Goal: Task Accomplishment & Management: Complete application form

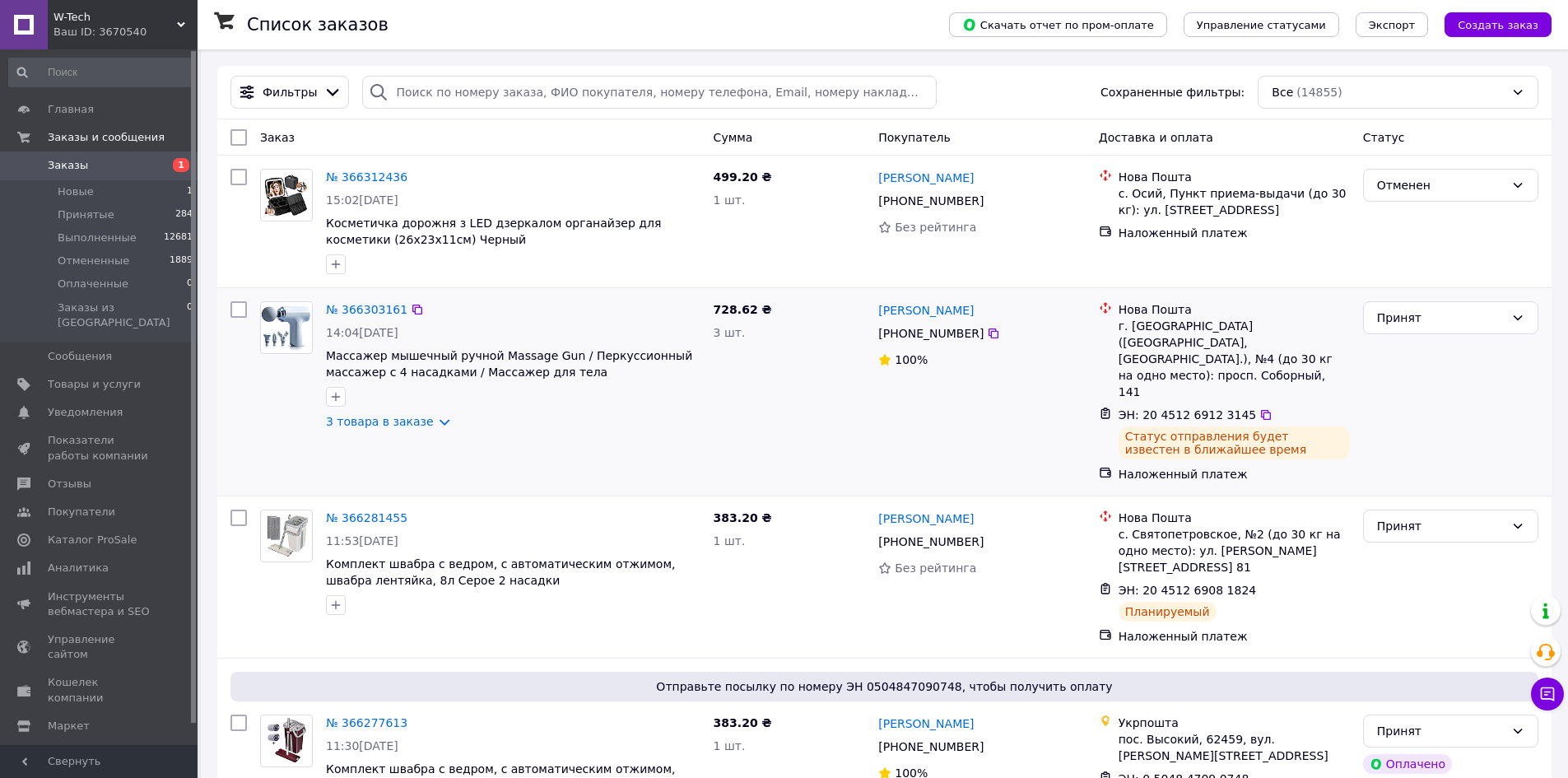
drag, startPoint x: 163, startPoint y: 322, endPoint x: 262, endPoint y: 302, distance: 101.0
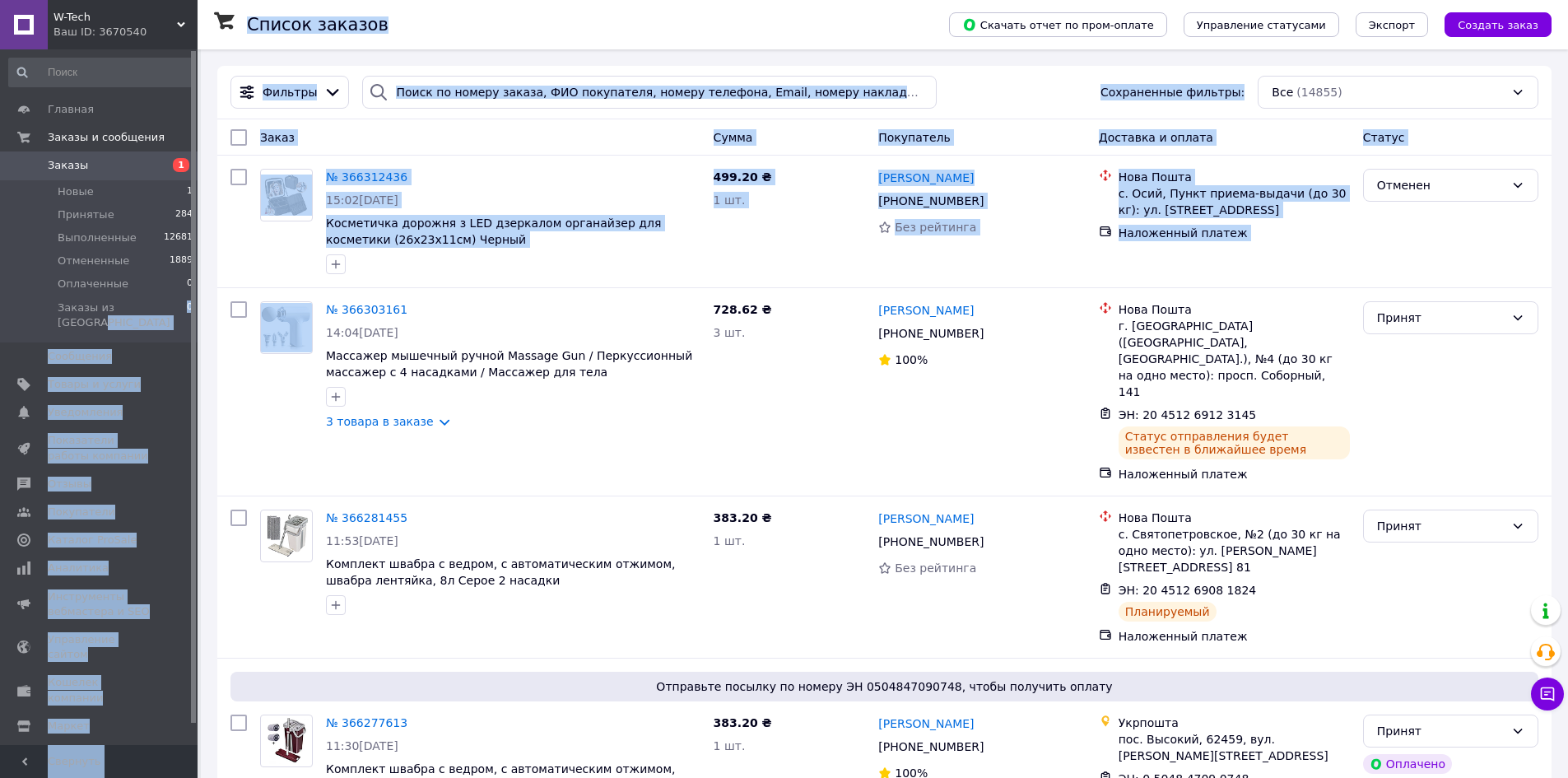
click at [339, 183] on link "№ 366312436" at bounding box center [367, 177] width 81 height 14
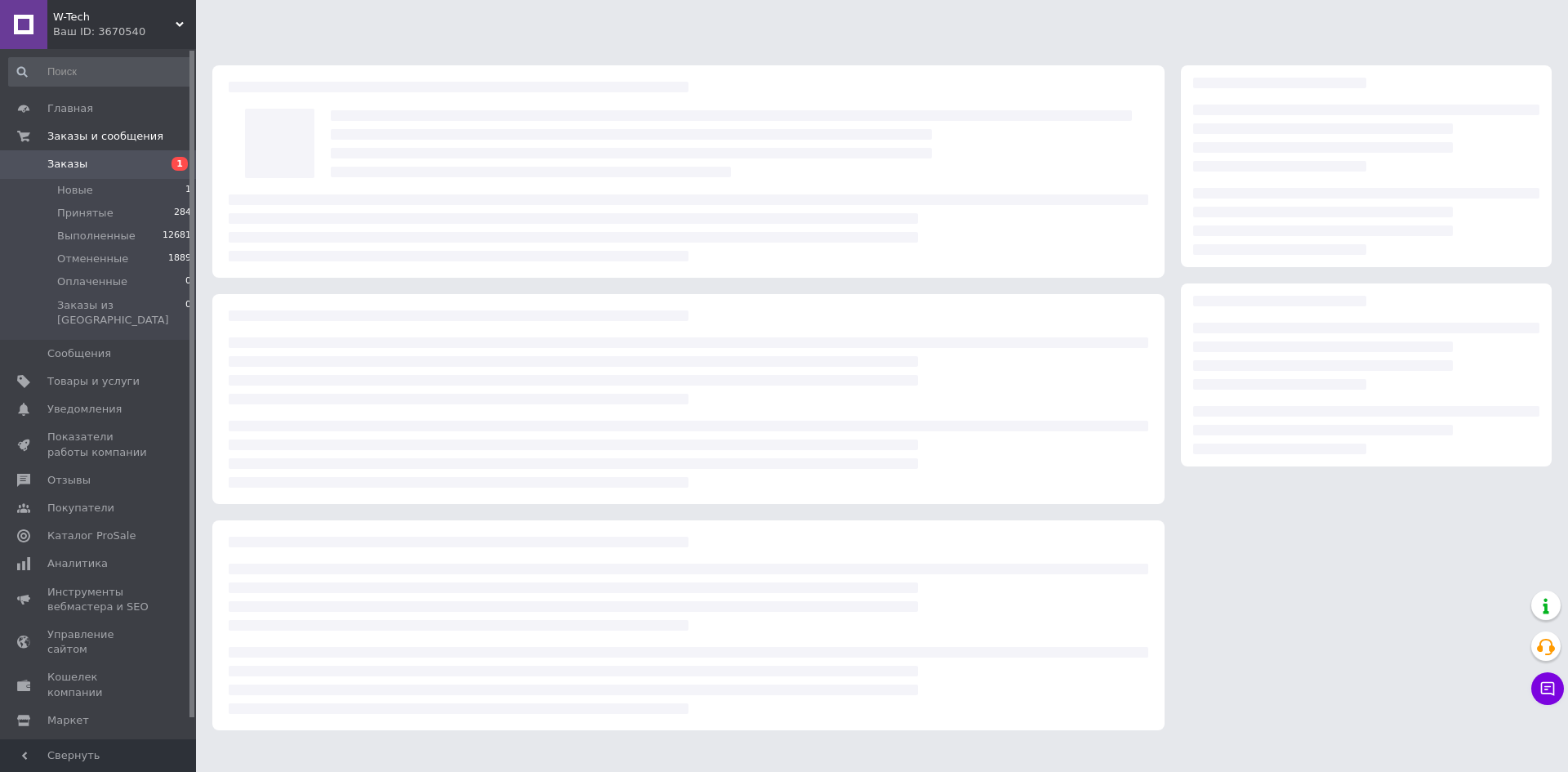
click at [336, 181] on div at bounding box center [732, 143] width 818 height 84
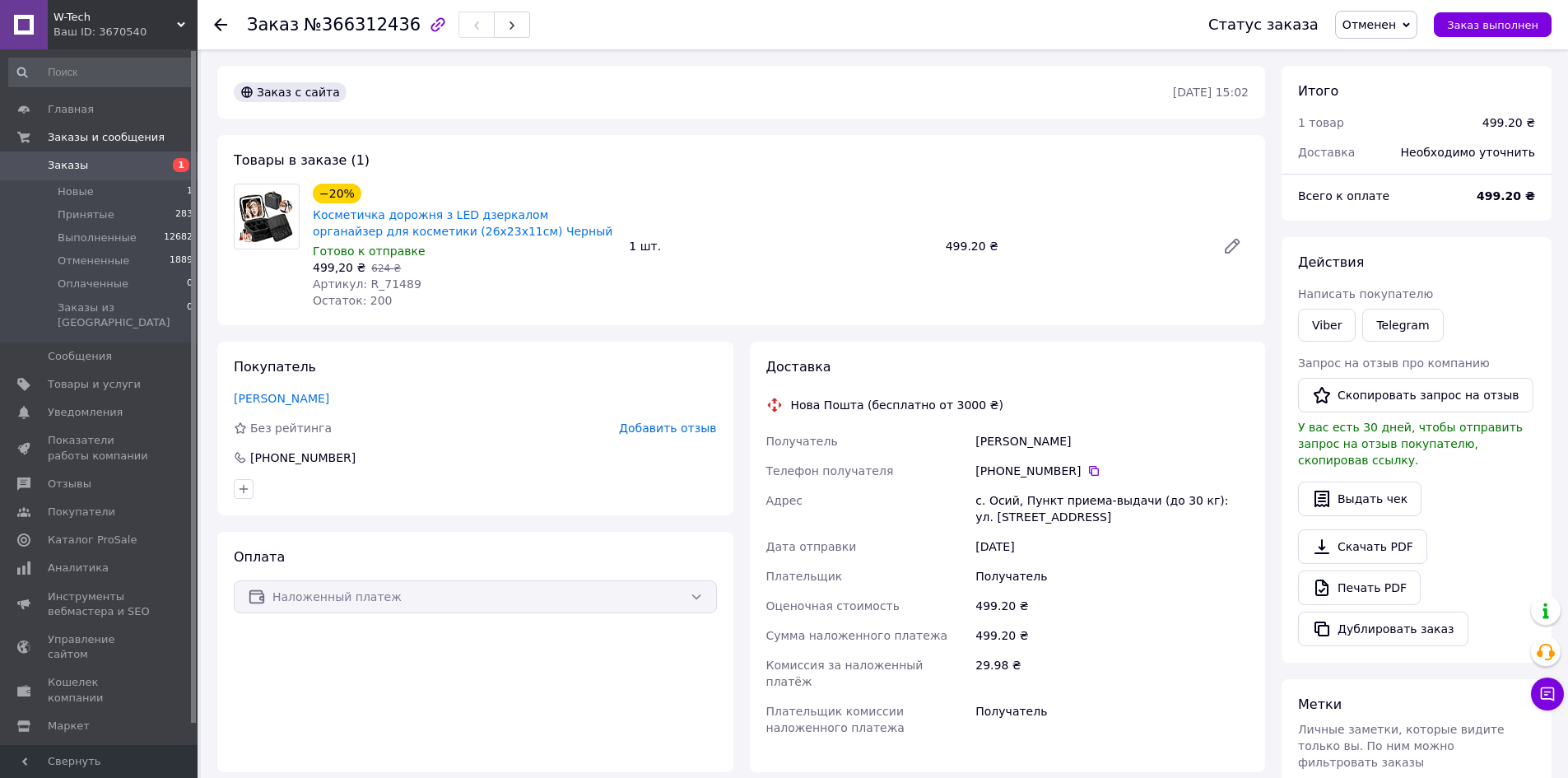
click at [20, 165] on icon at bounding box center [24, 165] width 14 height 14
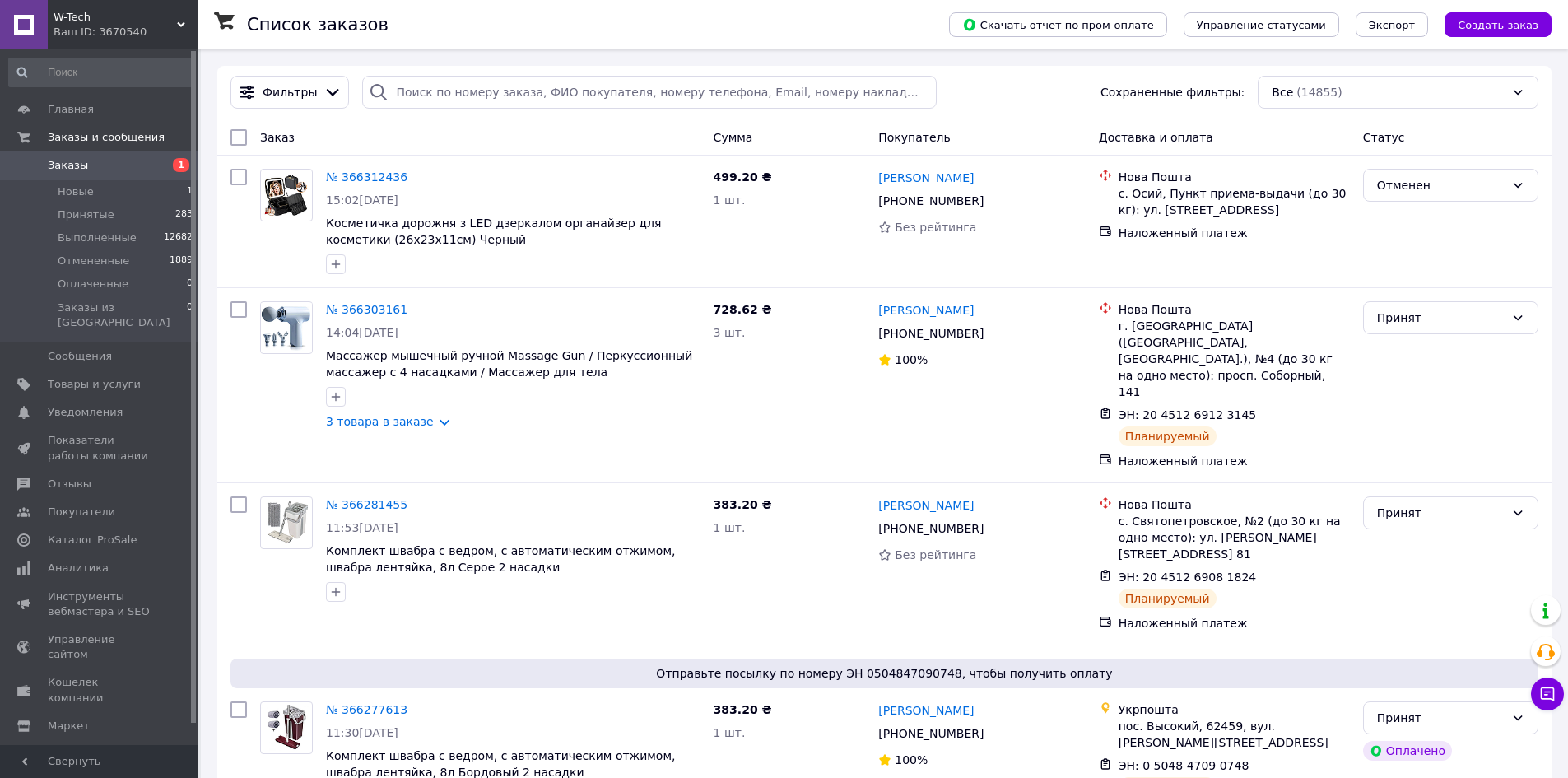
click at [1504, 37] on div "Скачать отчет по пром-оплате Управление статусами Экспорт Создать заказ" at bounding box center [1233, 24] width 636 height 49
click at [1502, 29] on span "Создать заказ" at bounding box center [1497, 25] width 80 height 13
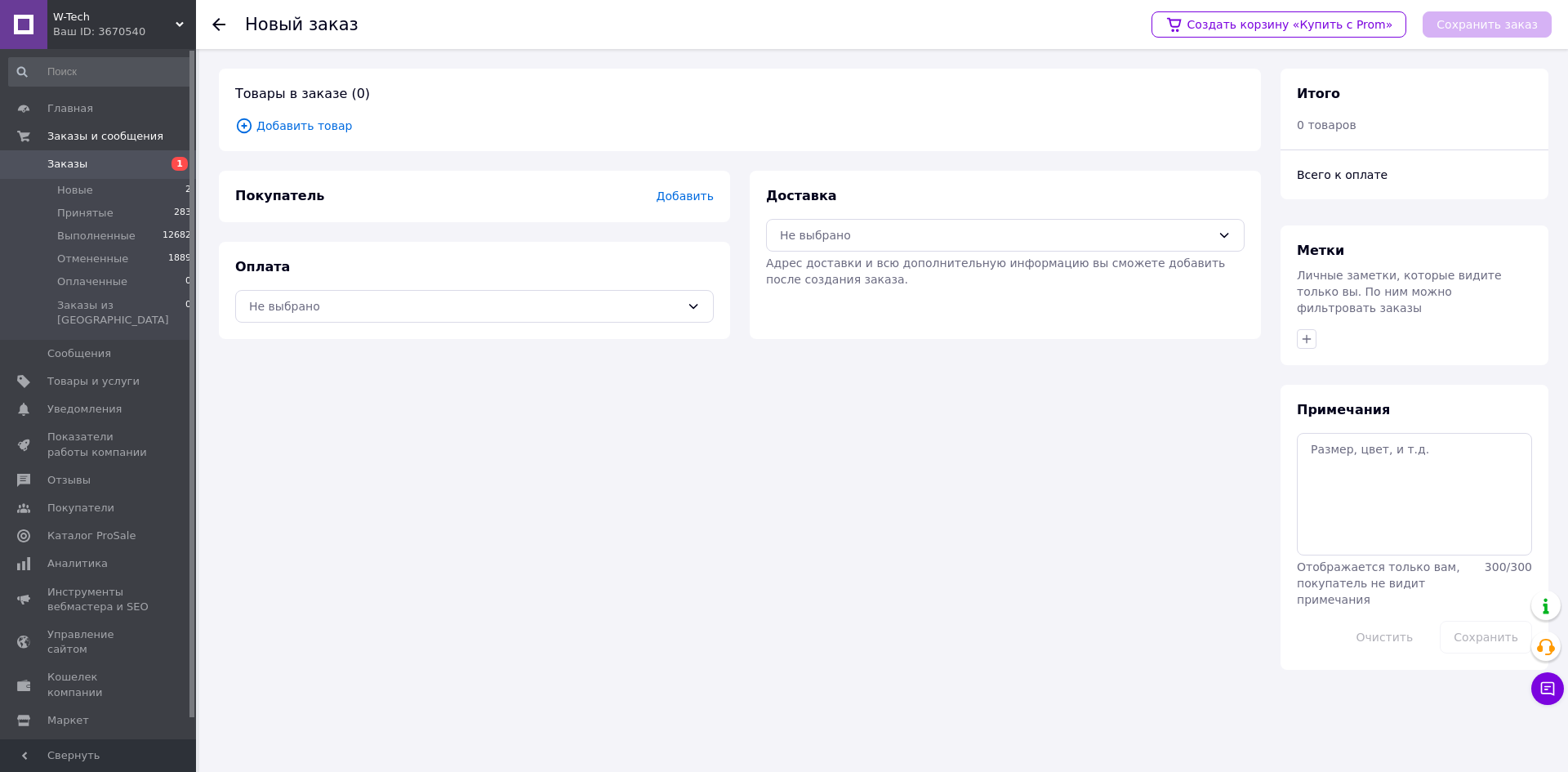
click at [281, 123] on span "Добавить товар" at bounding box center [739, 126] width 1009 height 18
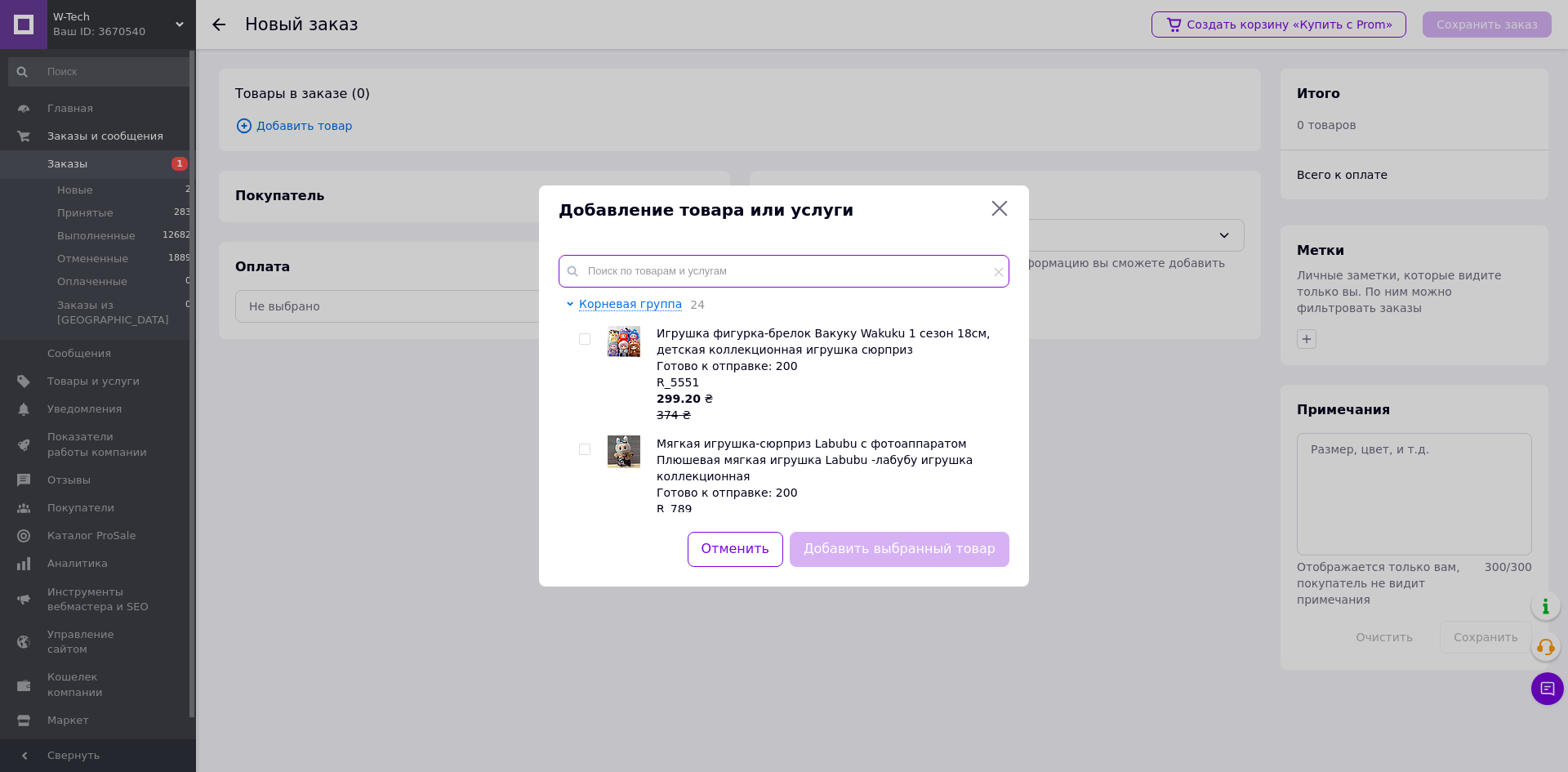
click at [722, 265] on input "text" at bounding box center [784, 271] width 451 height 33
click at [731, 280] on input "text" at bounding box center [784, 271] width 451 height 33
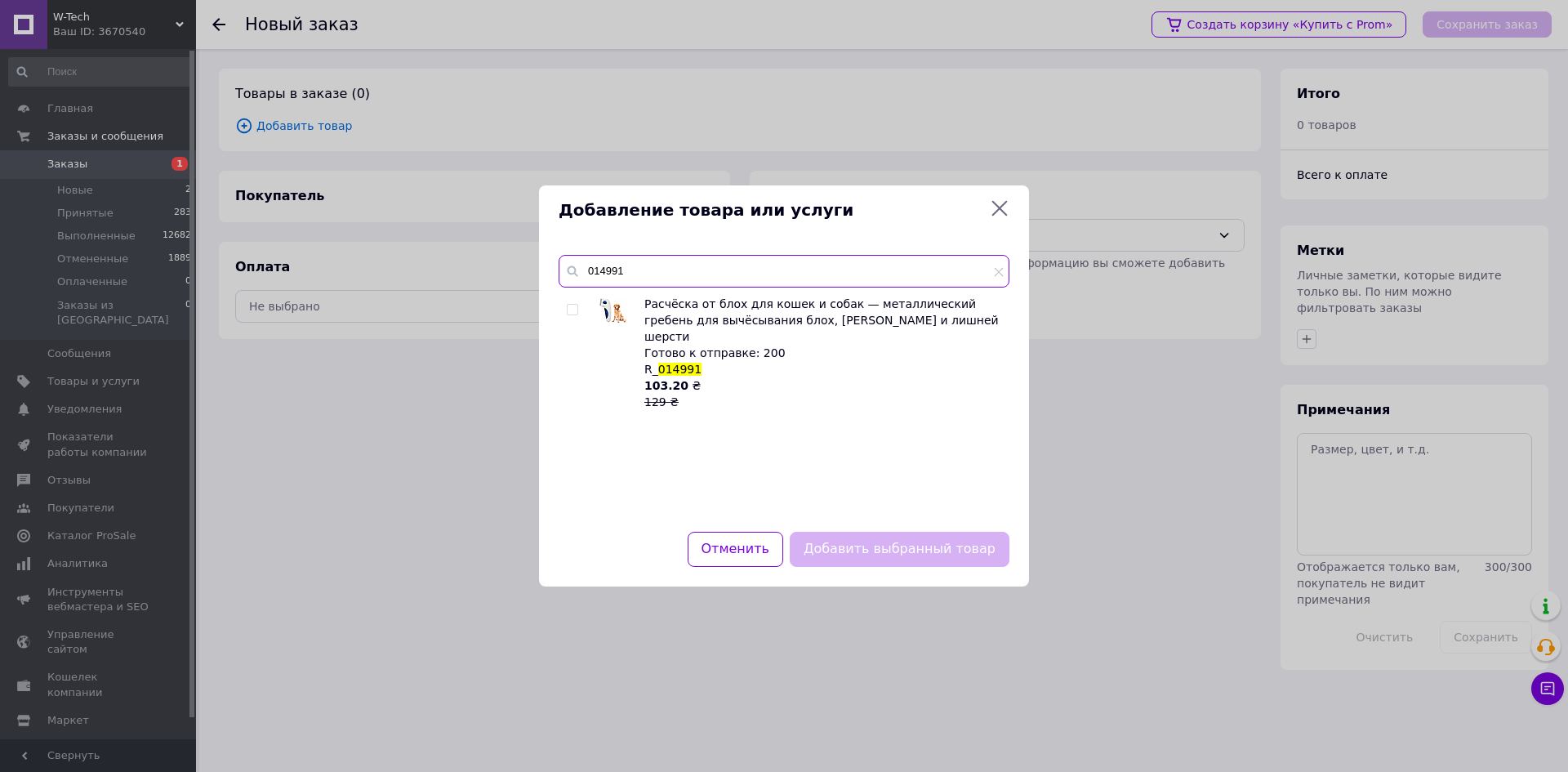
type input "014991"
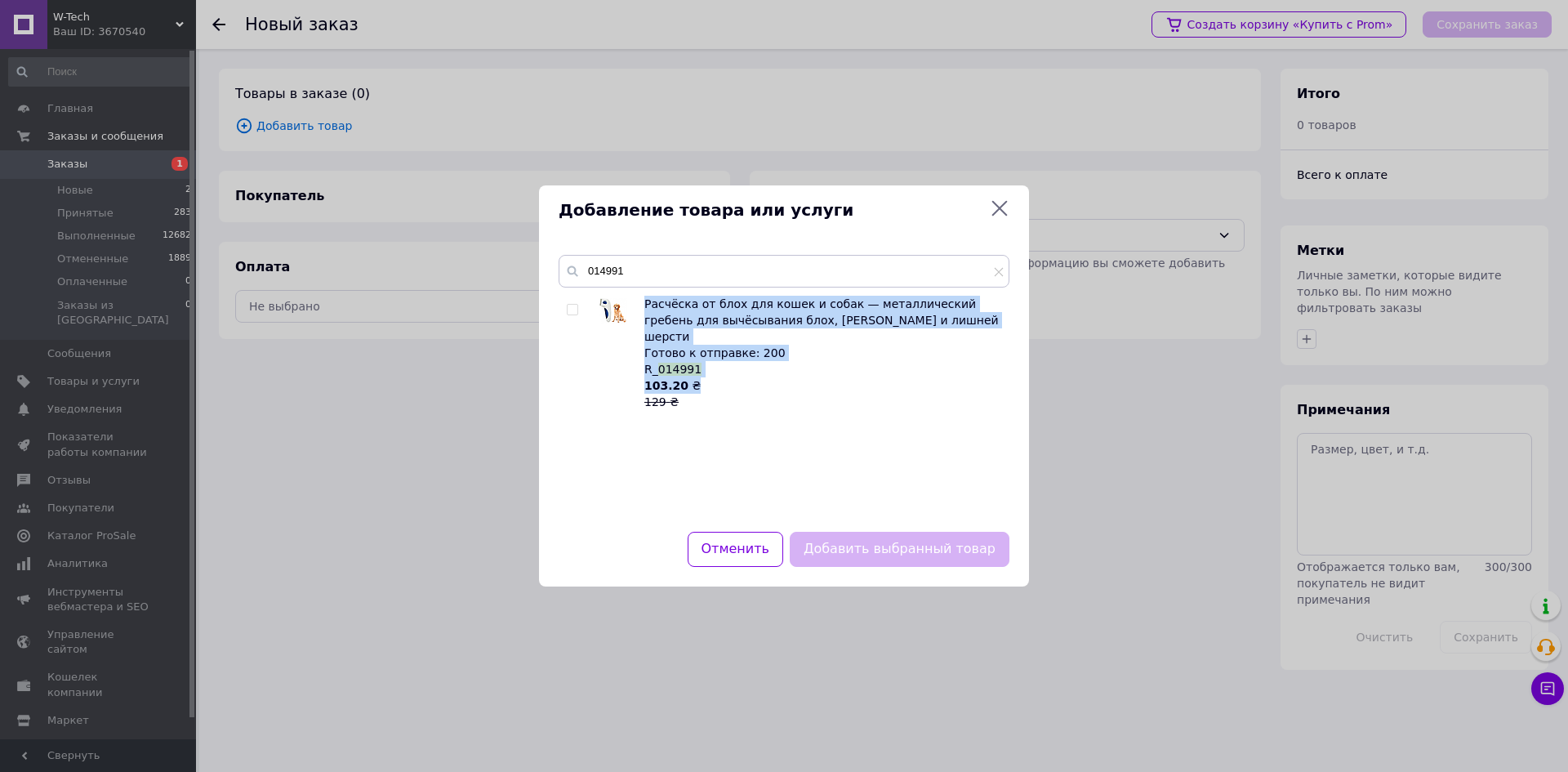
drag, startPoint x: 719, startPoint y: 370, endPoint x: 645, endPoint y: 303, distance: 99.8
click at [645, 303] on span "Расчёска от блох для кошек и собак — металлический гребень для вычёсывания блох…" at bounding box center [822, 353] width 356 height 112
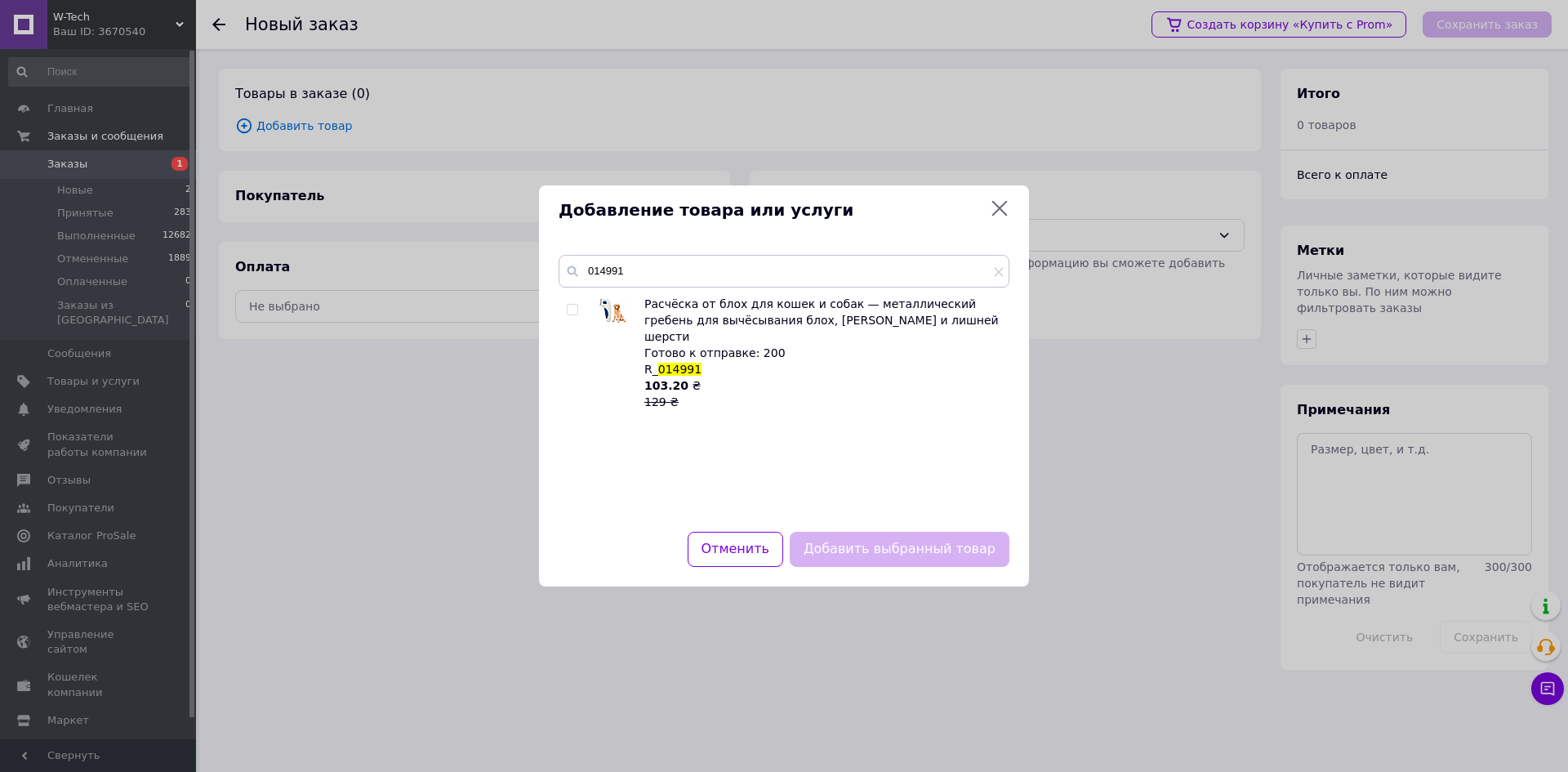
click at [573, 303] on div at bounding box center [574, 352] width 16 height 114
click at [582, 308] on div at bounding box center [574, 352] width 16 height 114
click at [577, 309] on span at bounding box center [572, 309] width 12 height 12
click at [577, 309] on input "checkbox" at bounding box center [571, 309] width 11 height 11
checkbox input "true"
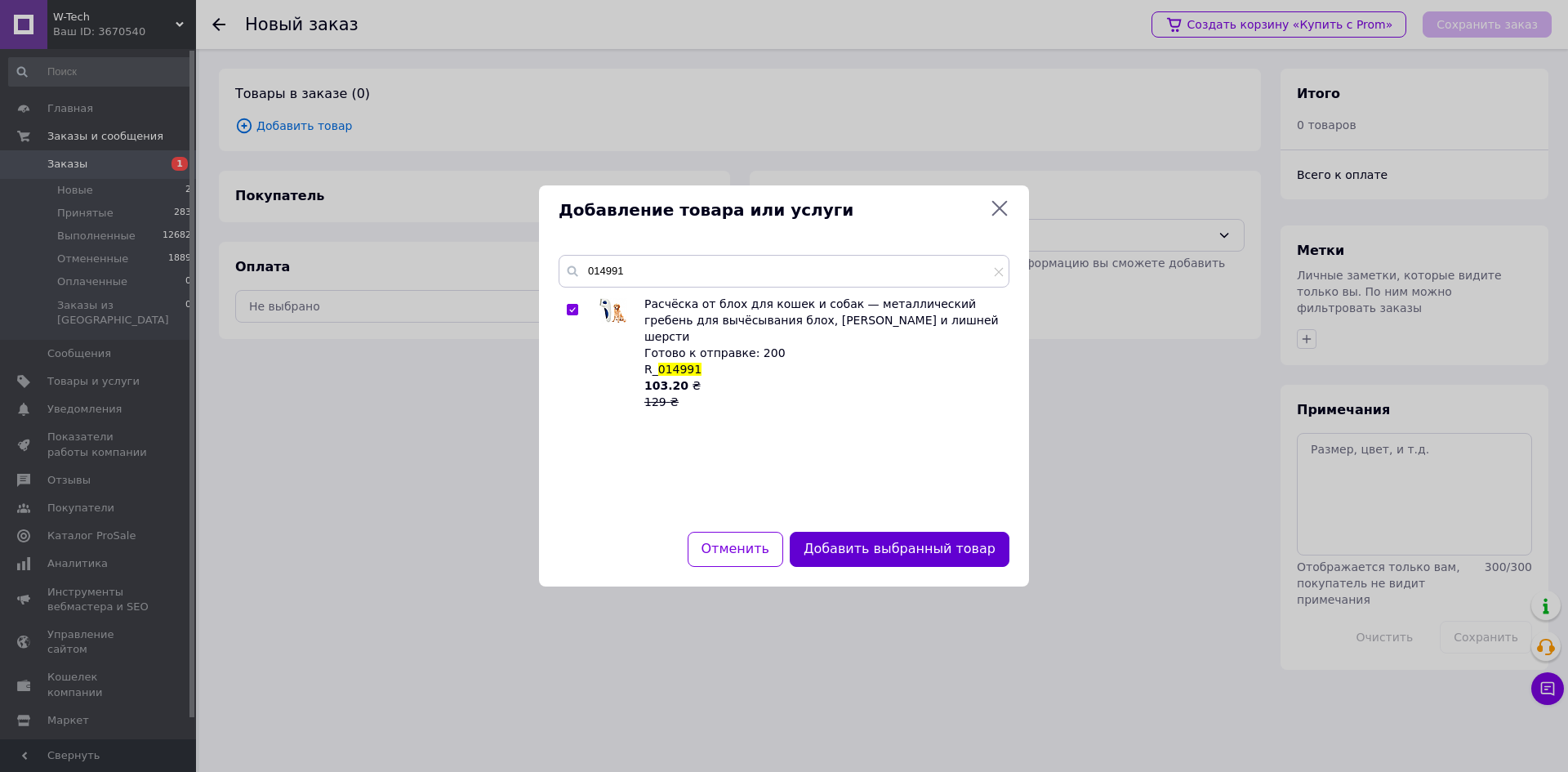
click at [856, 544] on button "Добавить выбранный товар" at bounding box center [900, 549] width 220 height 36
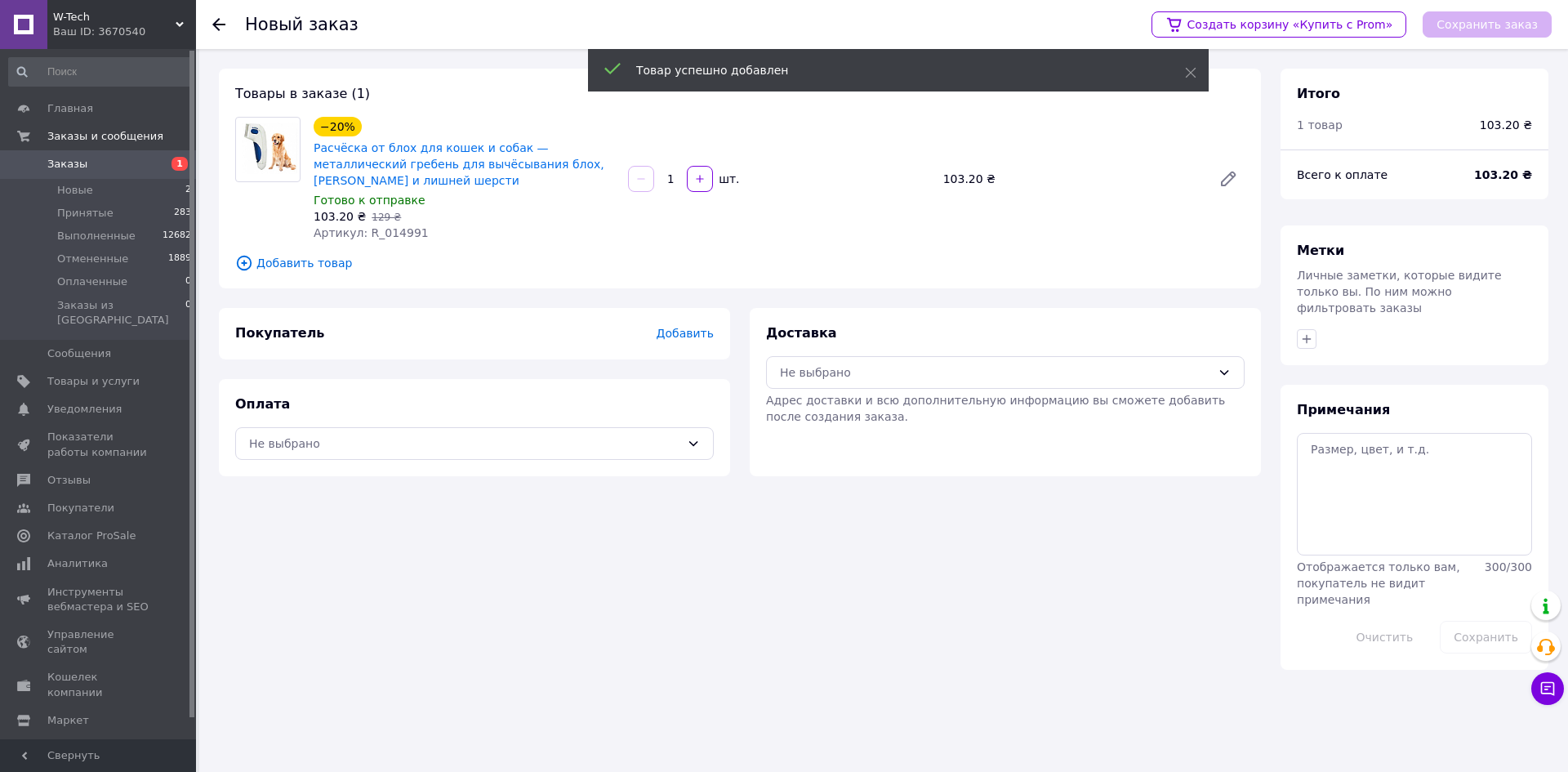
click at [260, 261] on span "Добавить товар" at bounding box center [739, 263] width 1009 height 18
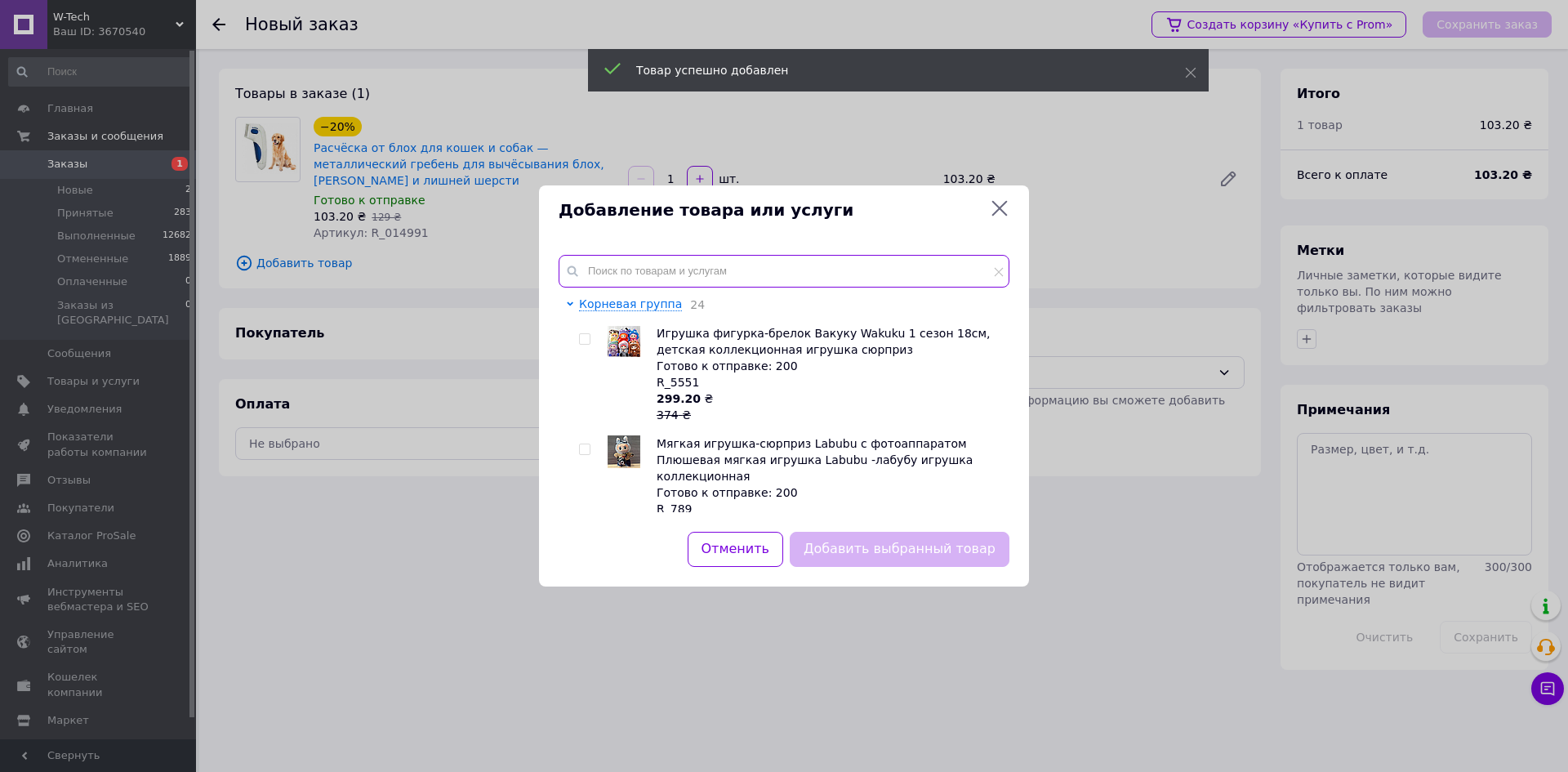
click at [609, 265] on input "text" at bounding box center [784, 271] width 451 height 33
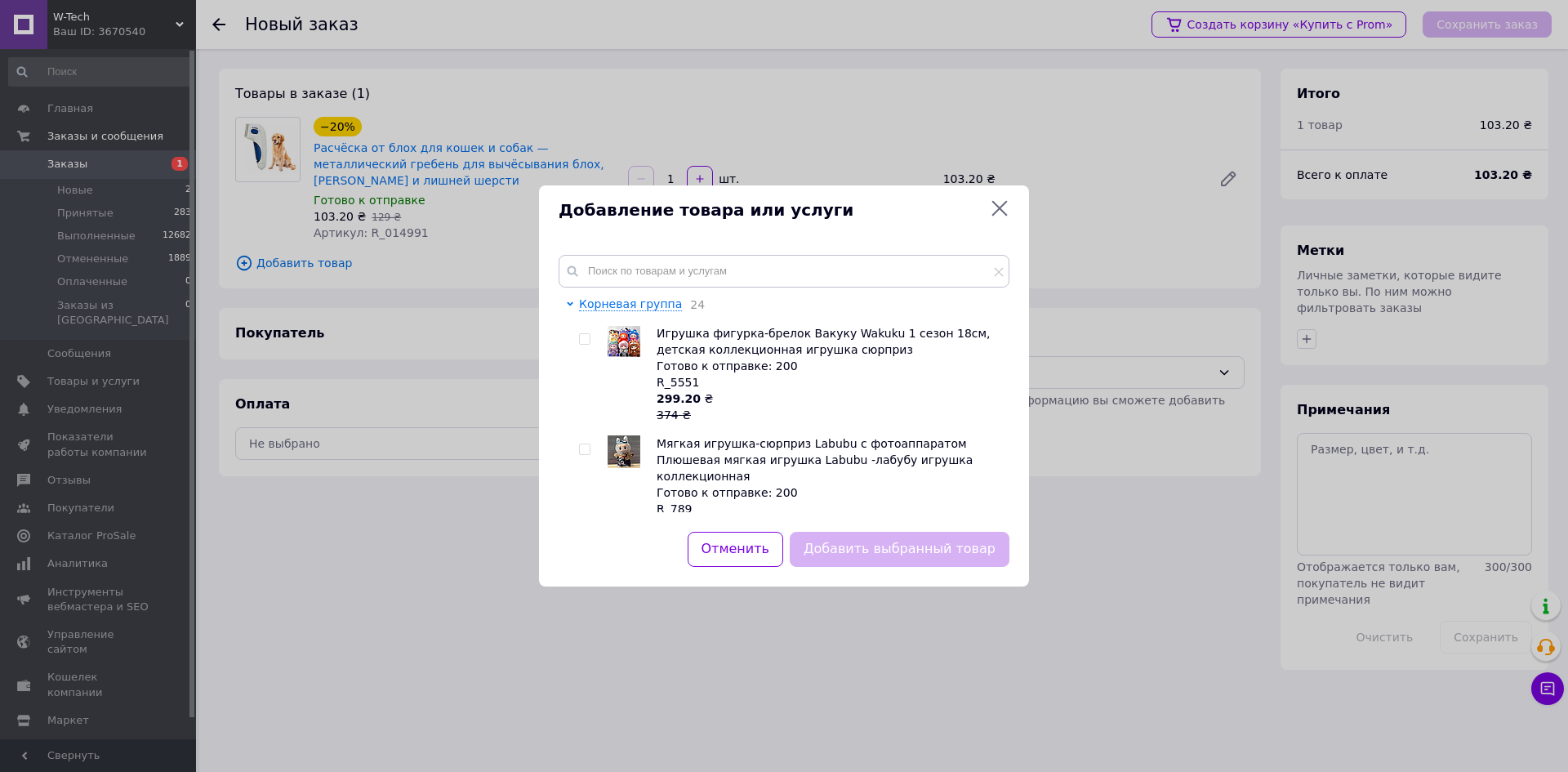
click at [366, 662] on div "Добавление товара или услуги Корневая группа 24 Игрушка фигурка-брелок Вакуку W…" at bounding box center [784, 386] width 1568 height 772
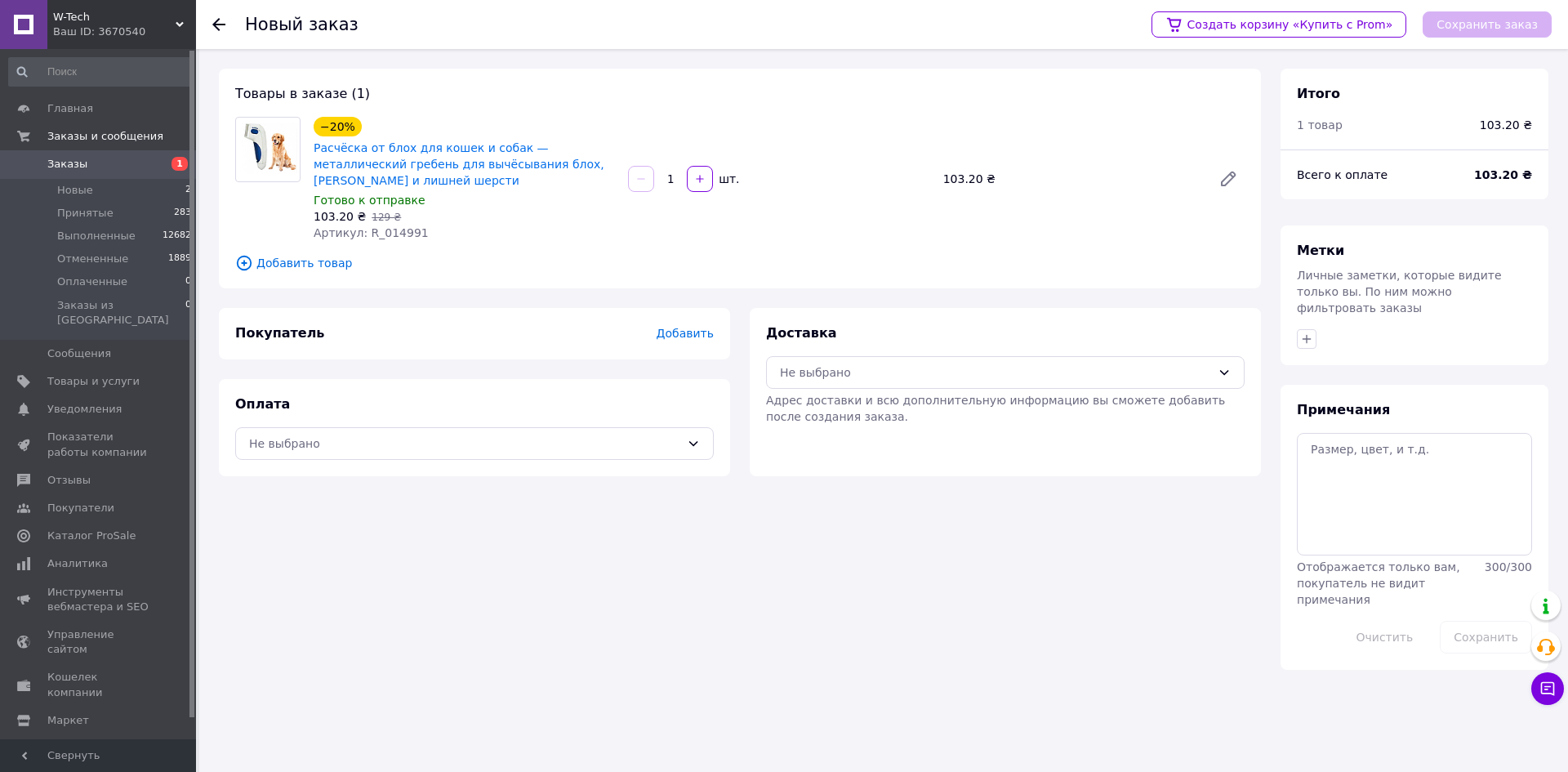
click at [317, 251] on div "Товары в заказе (1) −20% Расчёска от блох для кошек и собак — металлический гре…" at bounding box center [740, 178] width 1043 height 220
click at [308, 260] on span "Добавить товар" at bounding box center [739, 263] width 1009 height 18
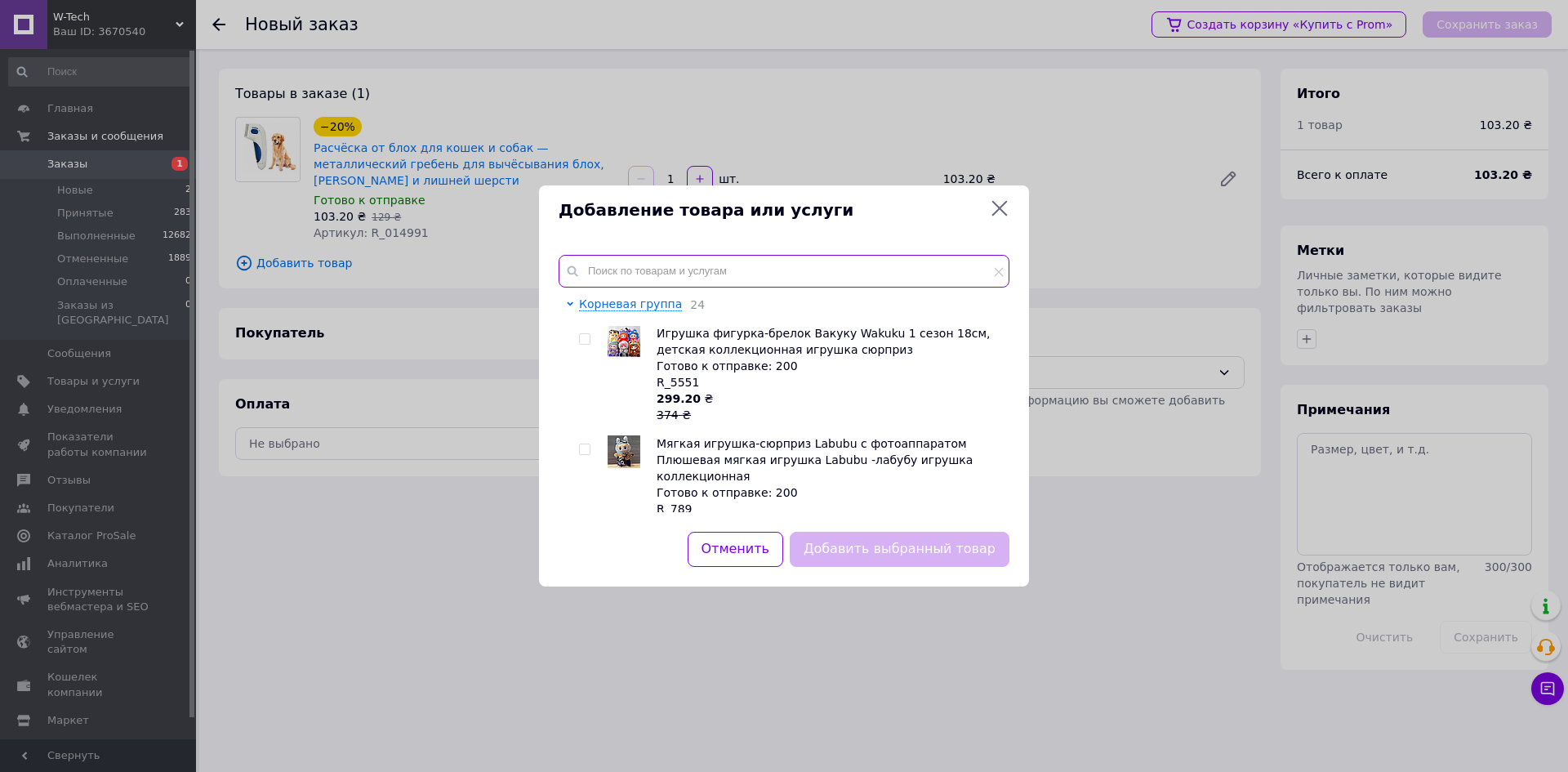
click at [646, 278] on input "text" at bounding box center [784, 271] width 451 height 33
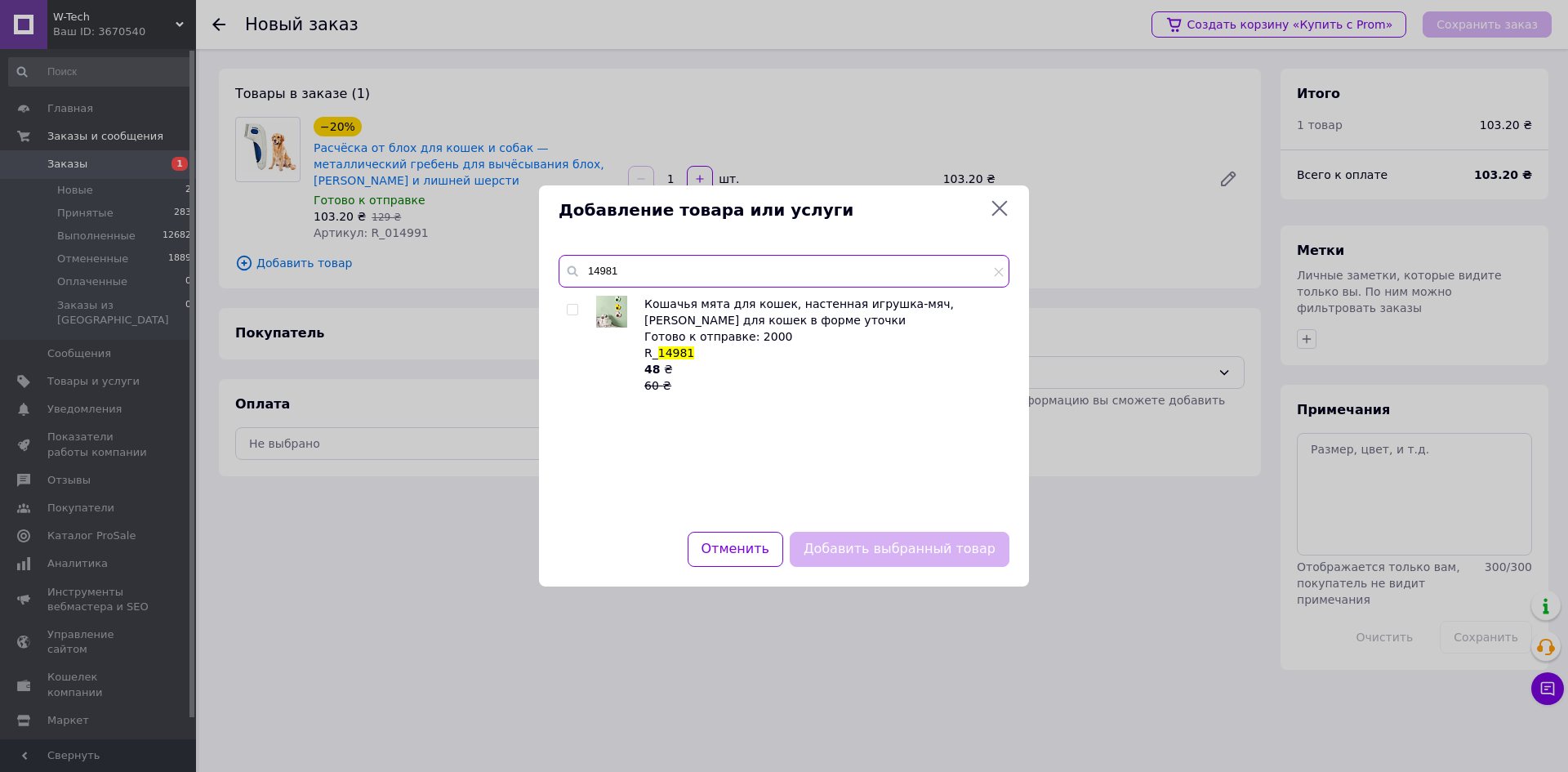
type input "14981"
click at [576, 308] on input "checkbox" at bounding box center [571, 309] width 11 height 11
checkbox input "true"
click at [786, 547] on div "Отменить" at bounding box center [736, 548] width 102 height 41
click at [826, 564] on button "Добавить выбранный товар" at bounding box center [900, 549] width 220 height 36
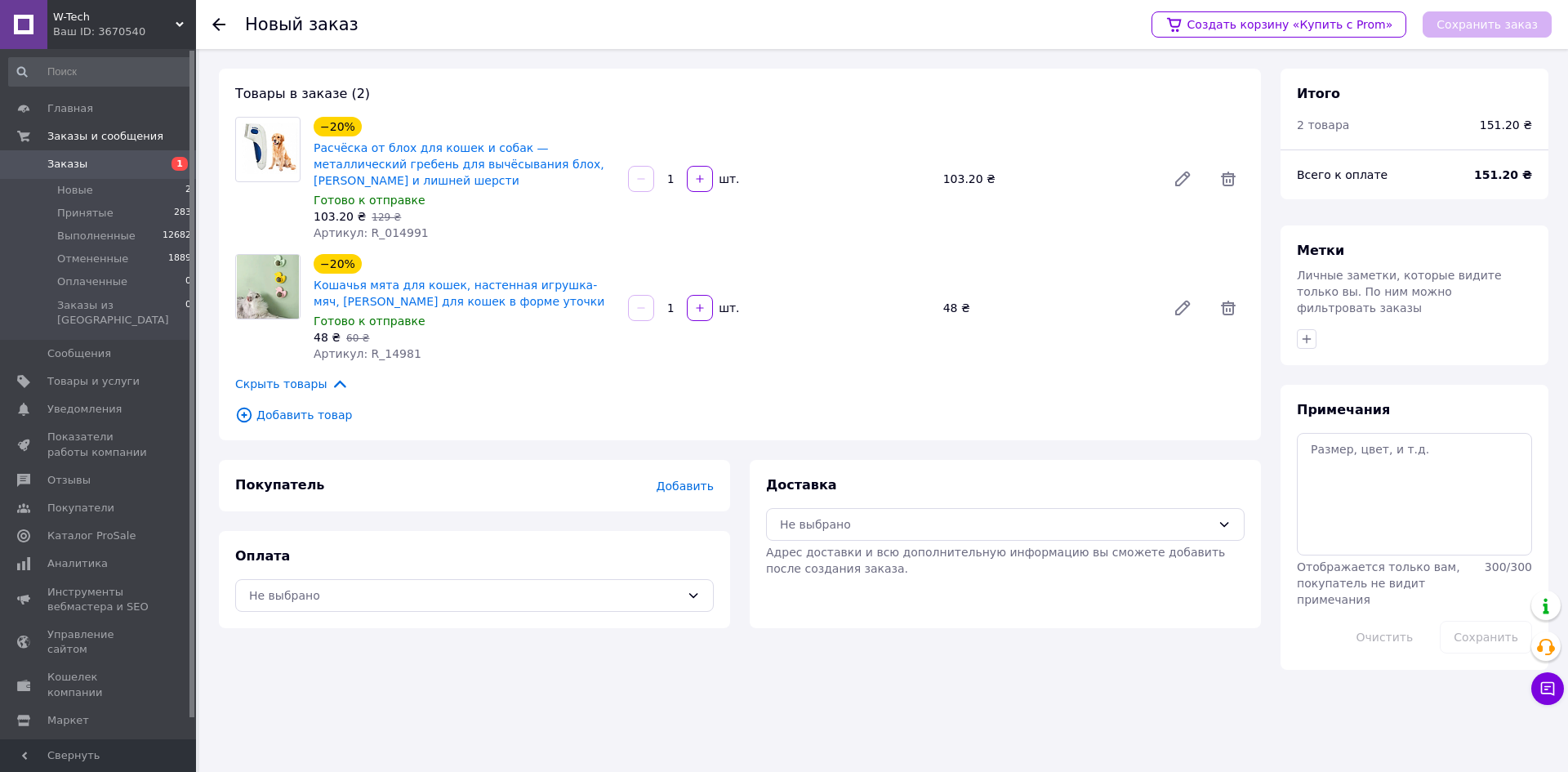
click at [91, 159] on span "Заказы" at bounding box center [99, 163] width 104 height 14
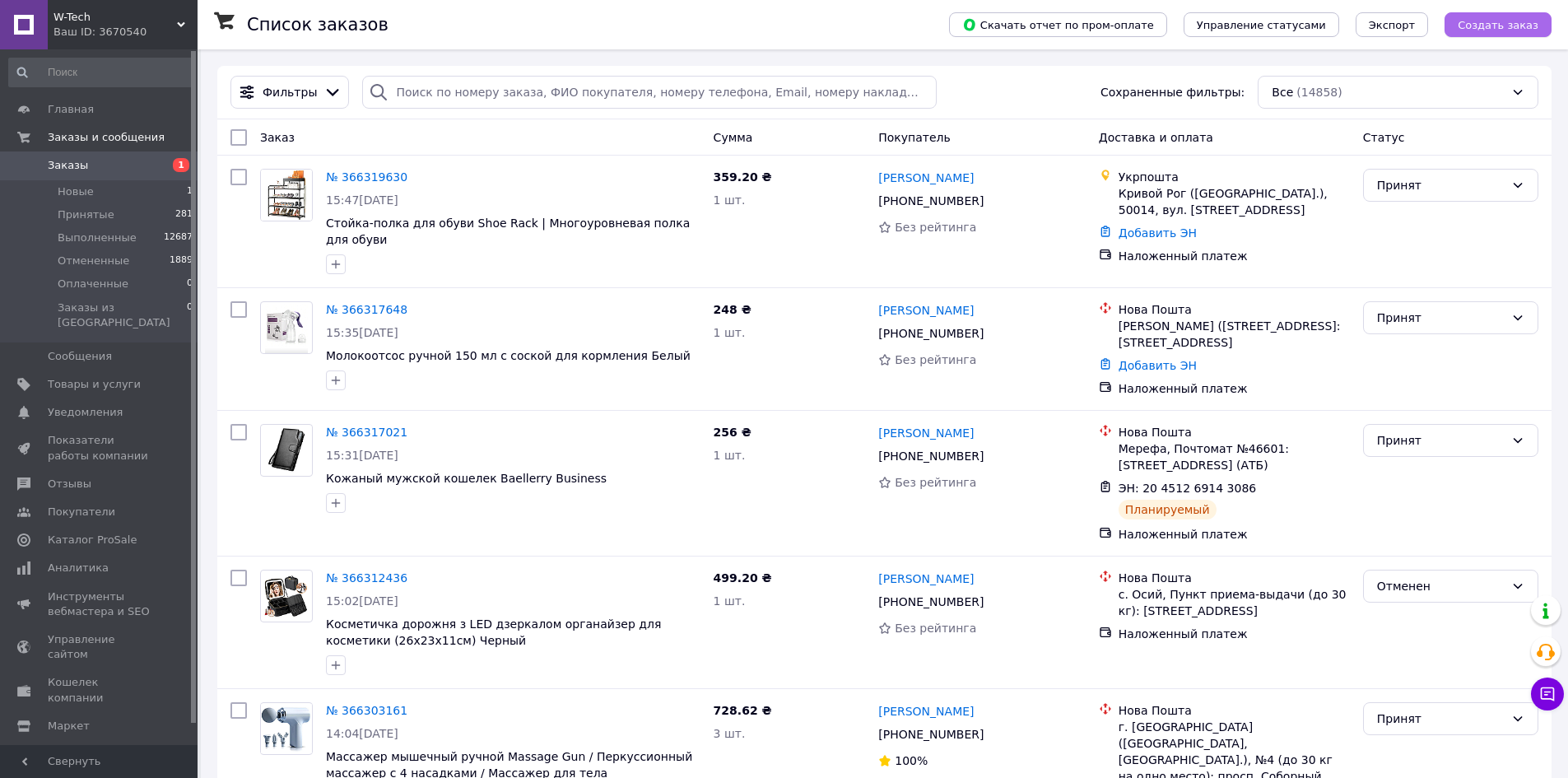
click at [1523, 29] on span "Создать заказ" at bounding box center [1497, 25] width 80 height 13
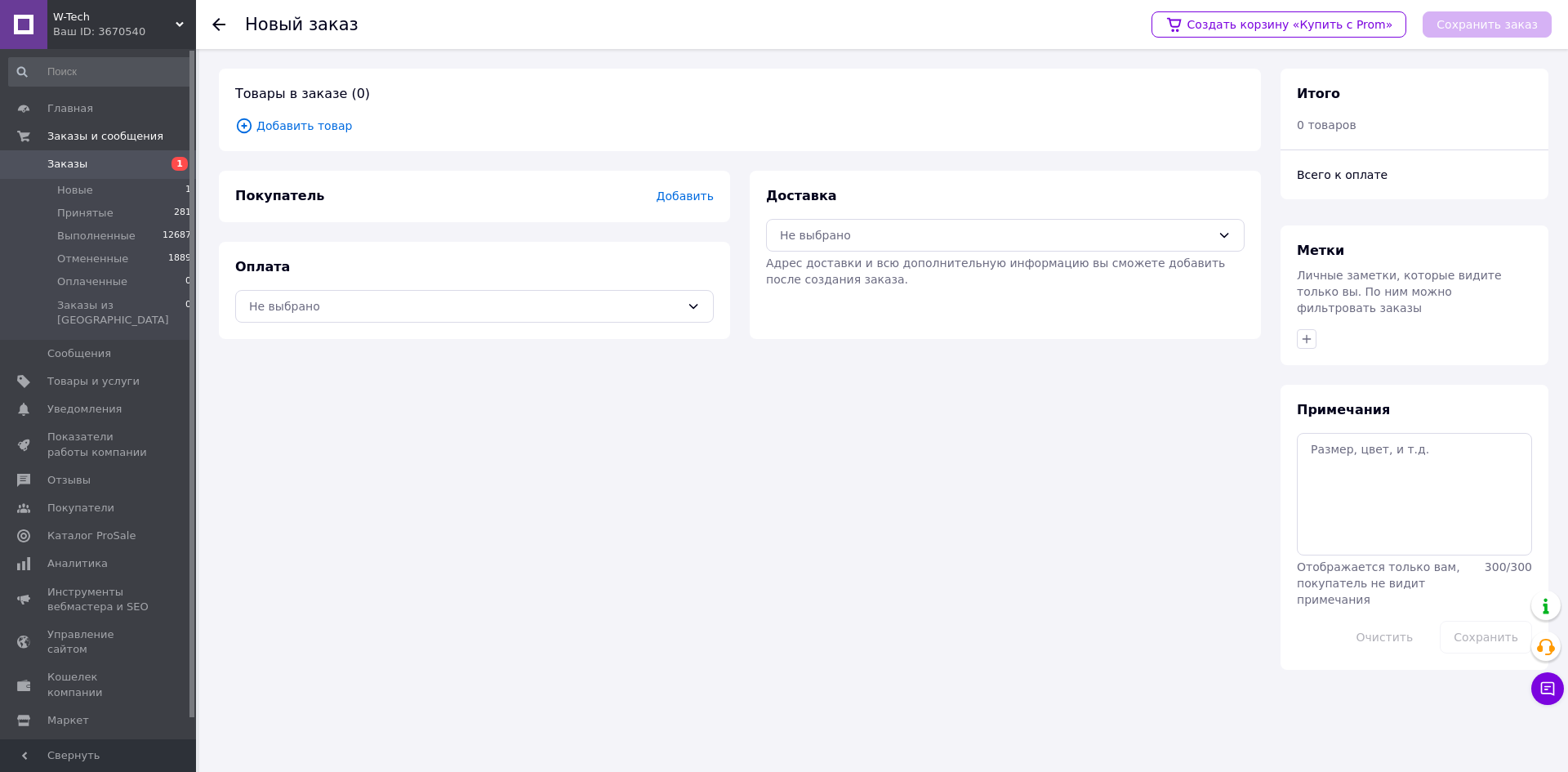
click at [315, 130] on span "Добавить товар" at bounding box center [739, 126] width 1009 height 18
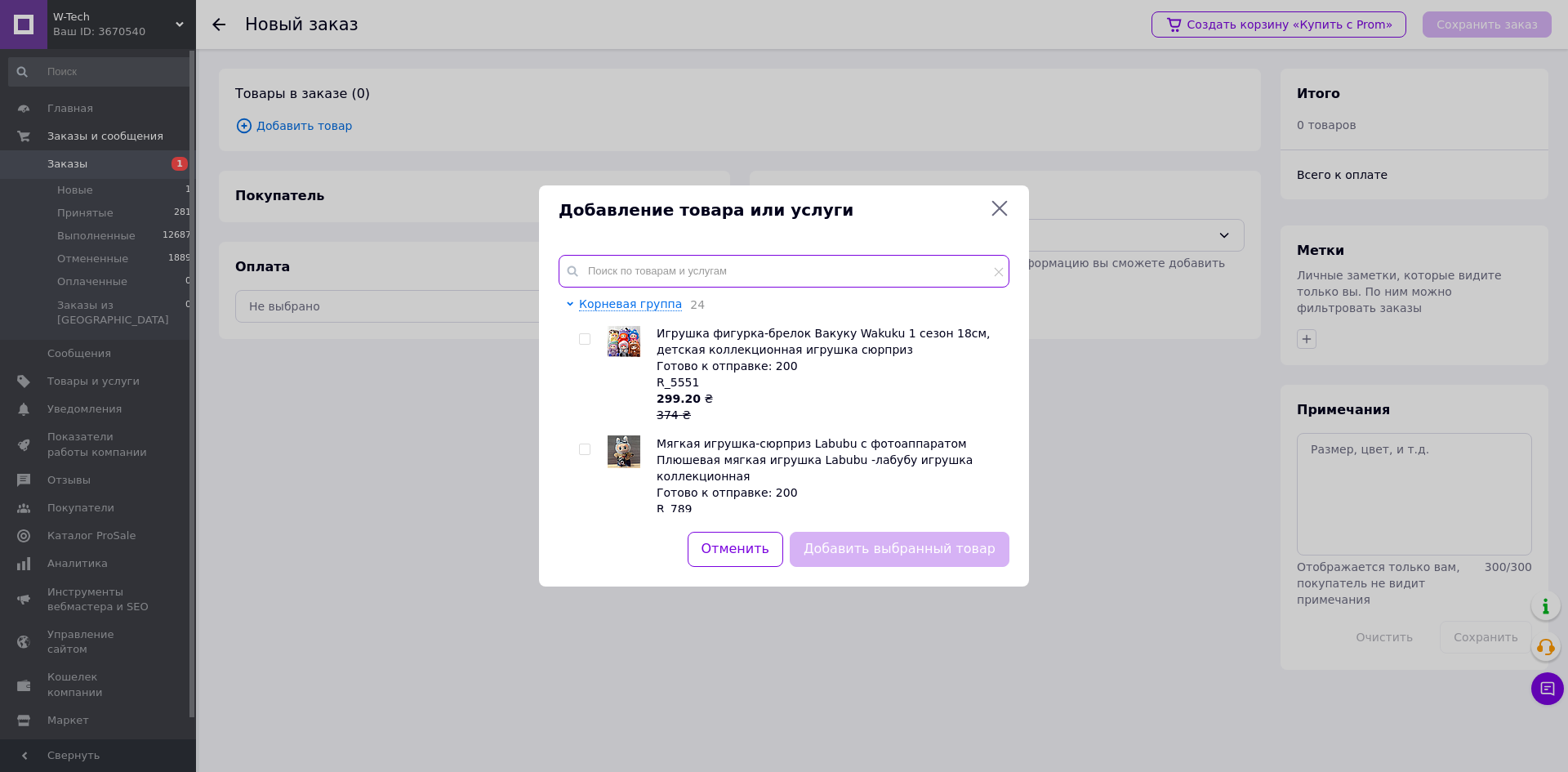
click at [692, 254] on input "text" at bounding box center [784, 271] width 451 height 33
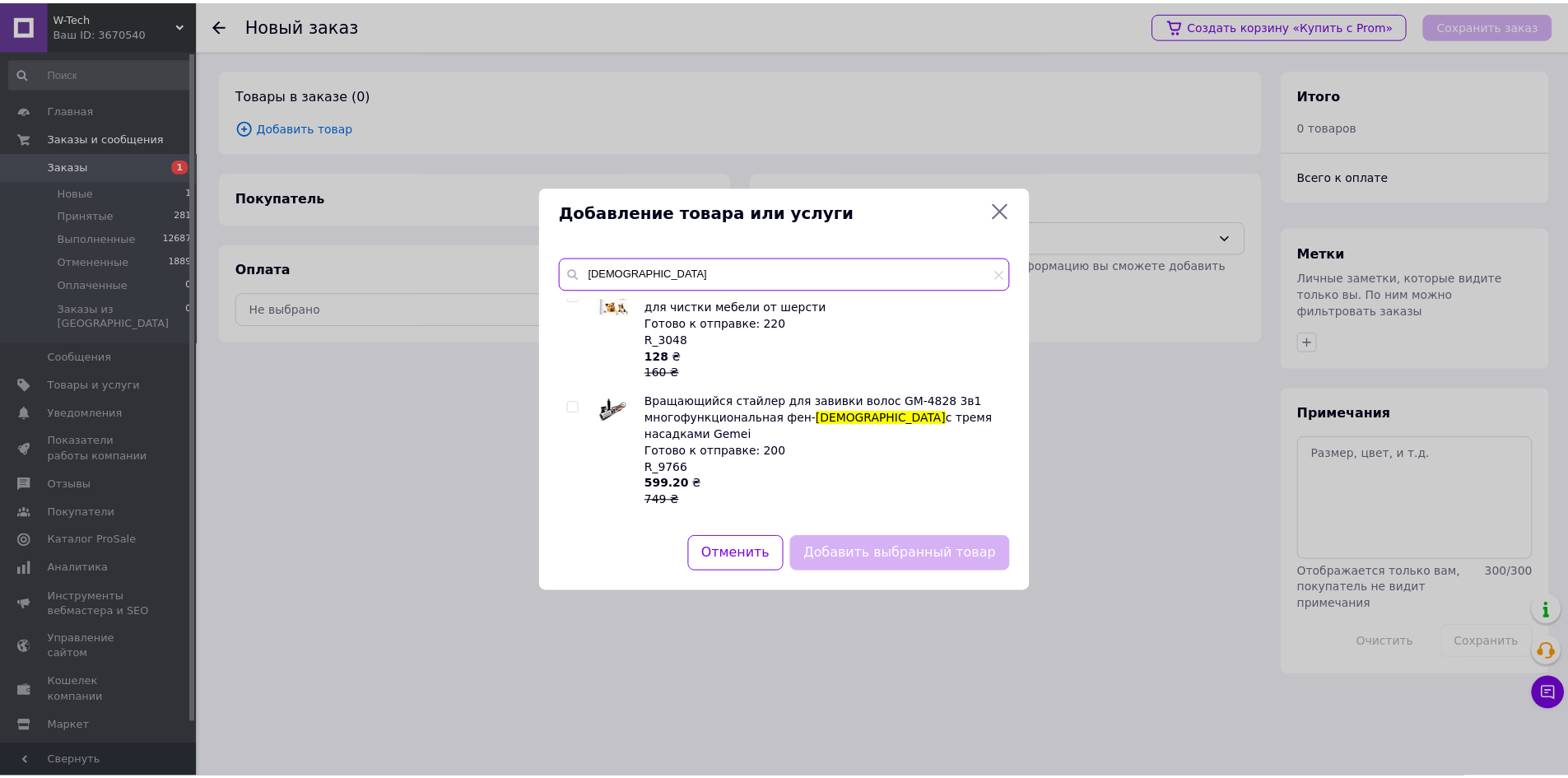
scroll to position [214, 0]
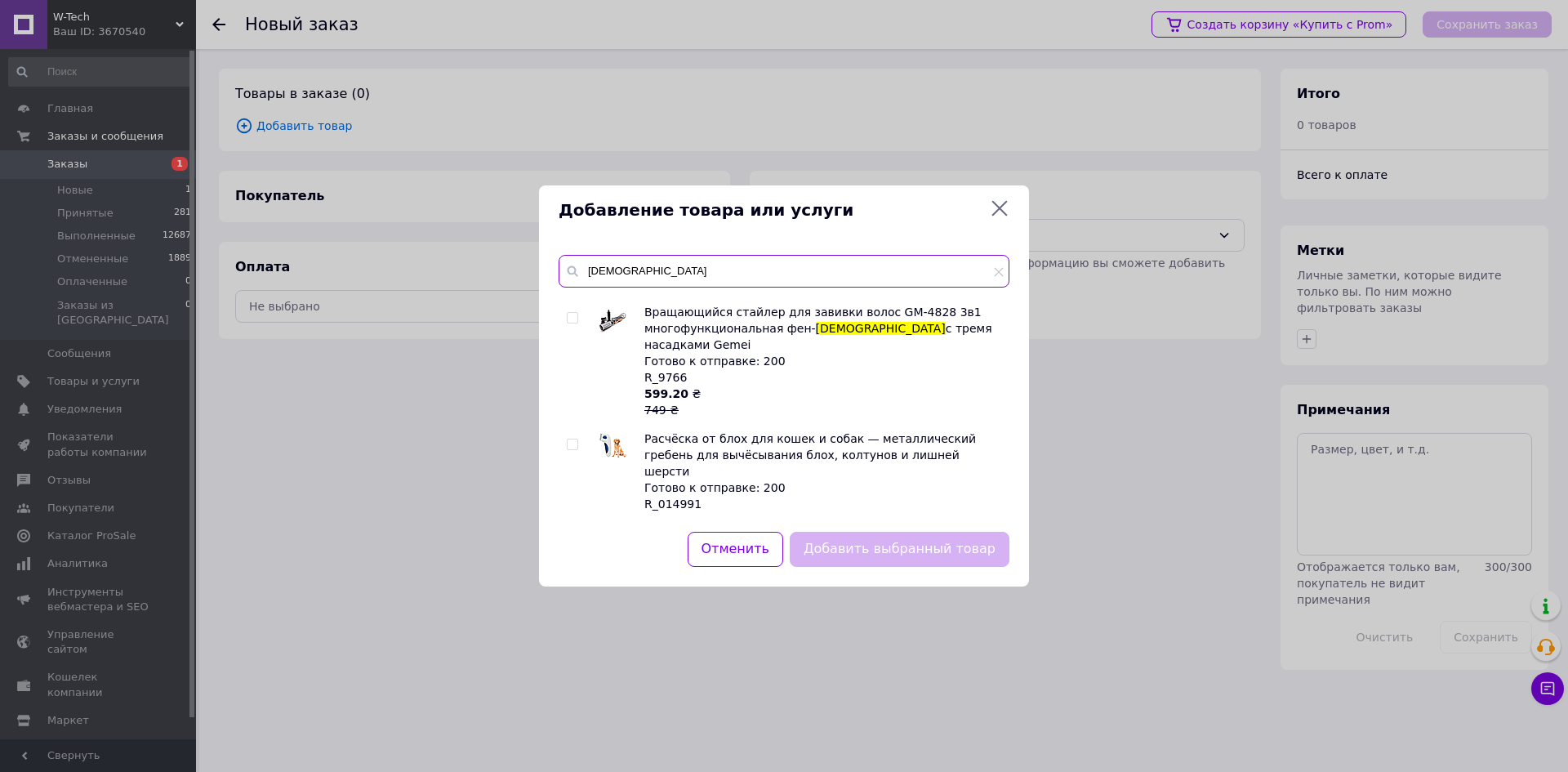
type input "расческа"
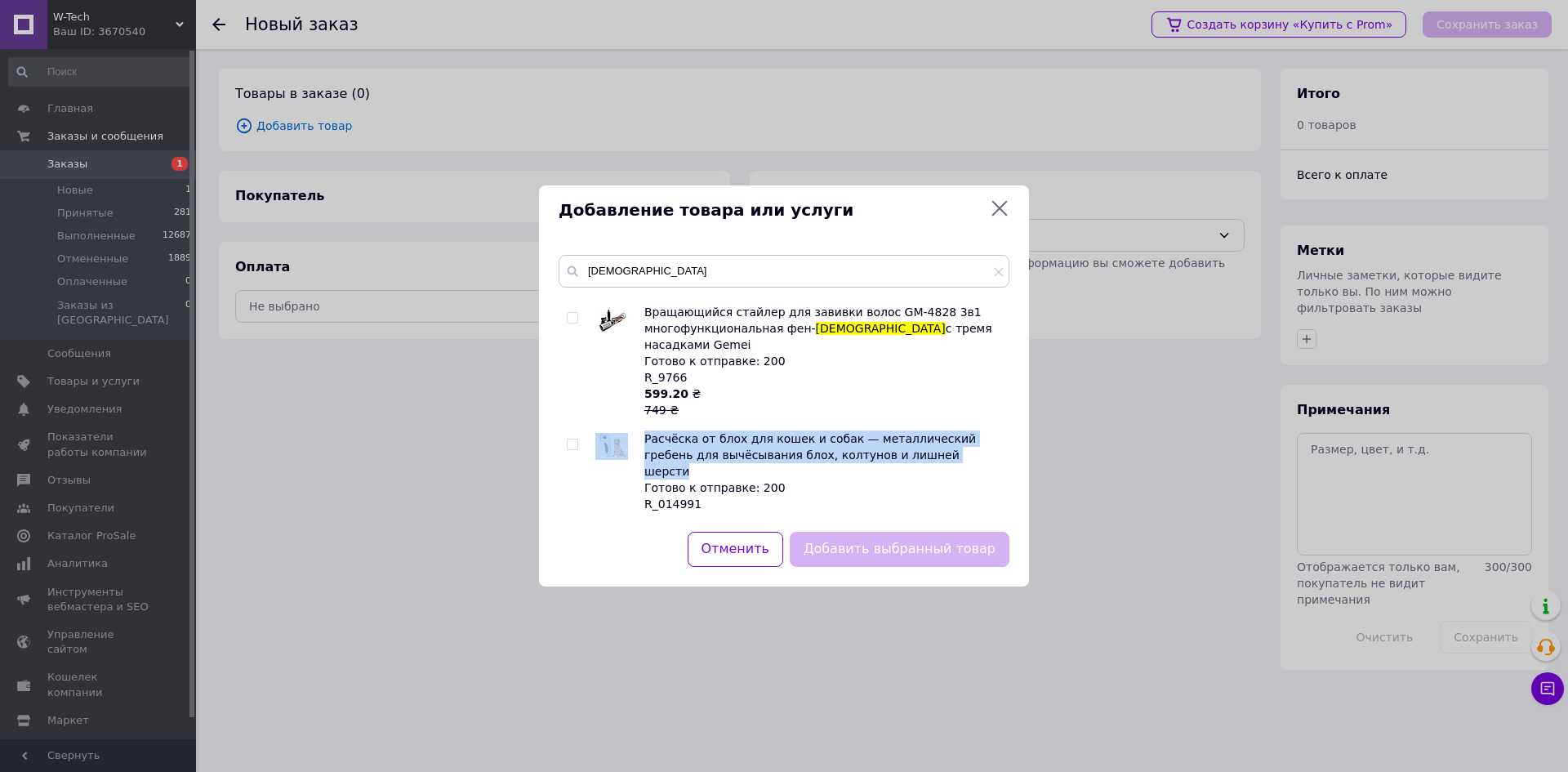
drag, startPoint x: 636, startPoint y: 424, endPoint x: 923, endPoint y: 433, distance: 287.1
click at [923, 433] on li "Расчёска от блох для кошек и собак — металлический гребень для вычёсывания блох…" at bounding box center [784, 487] width 434 height 114
click at [774, 567] on button "Отменить" at bounding box center [736, 549] width 96 height 36
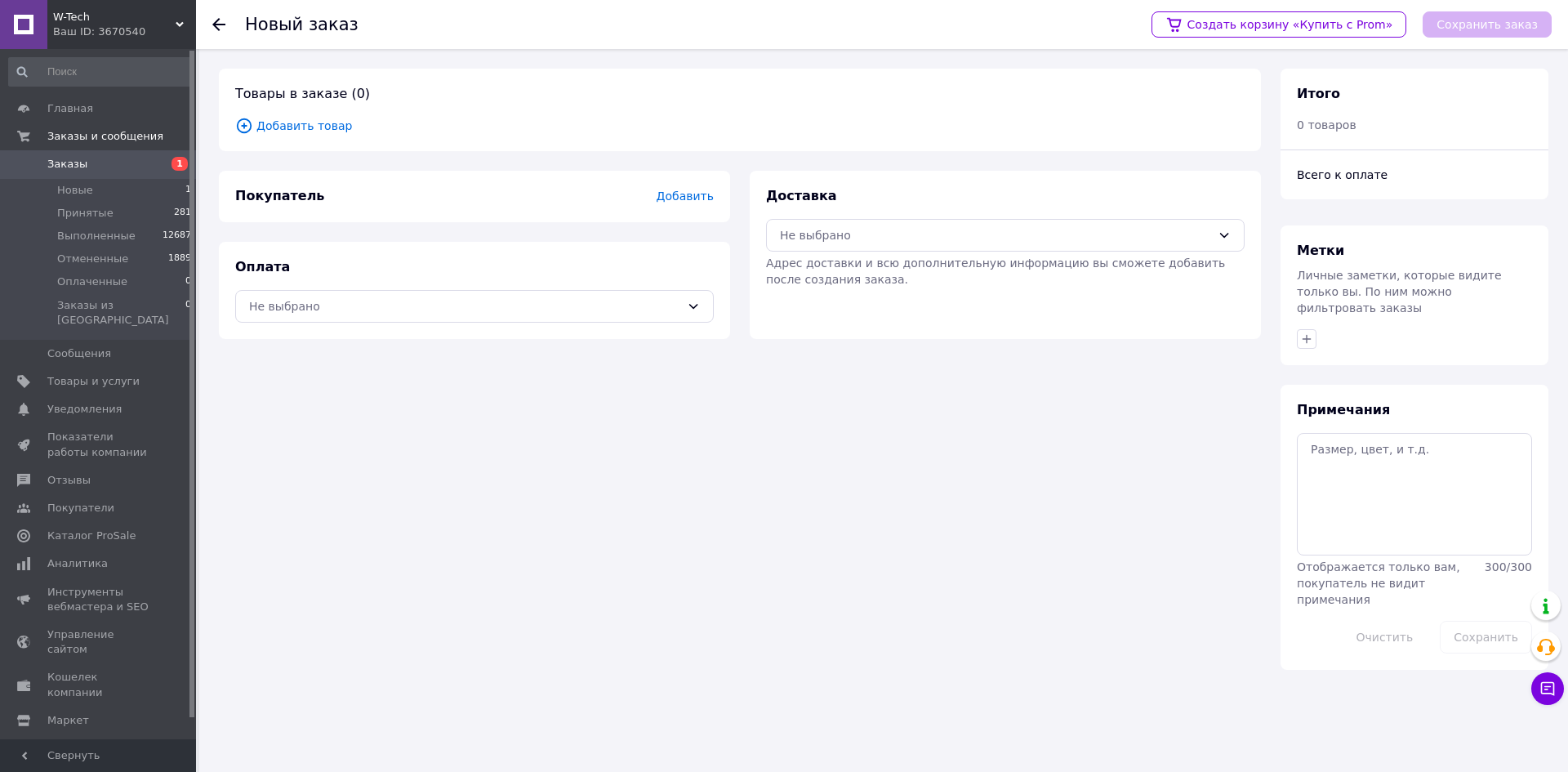
click at [114, 165] on span "Заказы" at bounding box center [99, 163] width 104 height 14
